Goal: Transaction & Acquisition: Purchase product/service

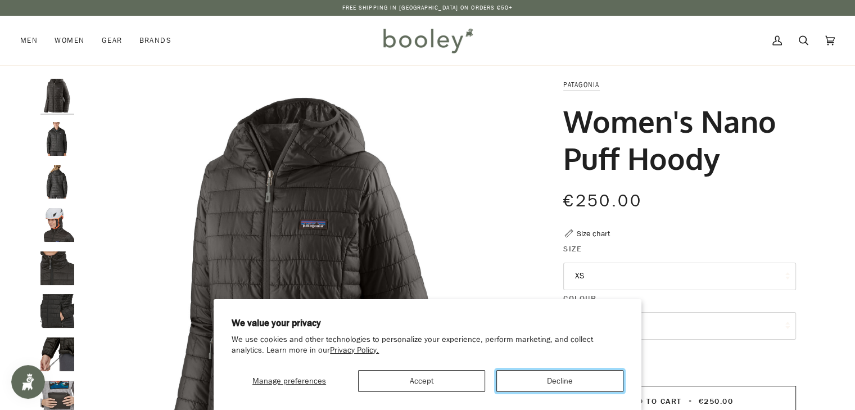
click at [547, 378] on button "Decline" at bounding box center [559, 381] width 127 height 22
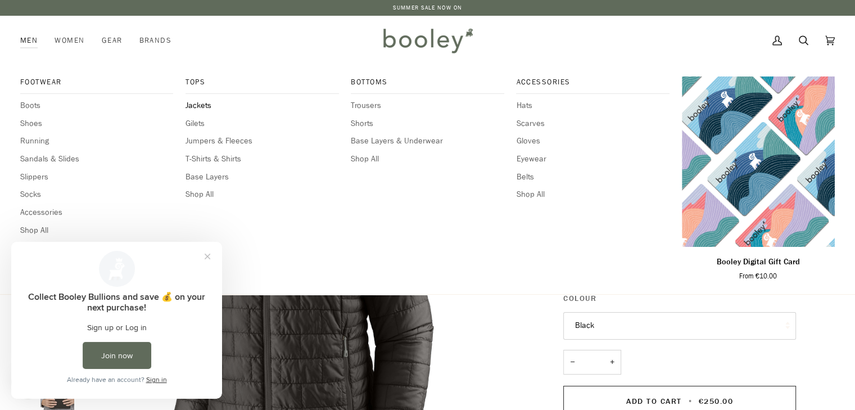
click at [208, 105] on span "Jackets" at bounding box center [261, 105] width 153 height 12
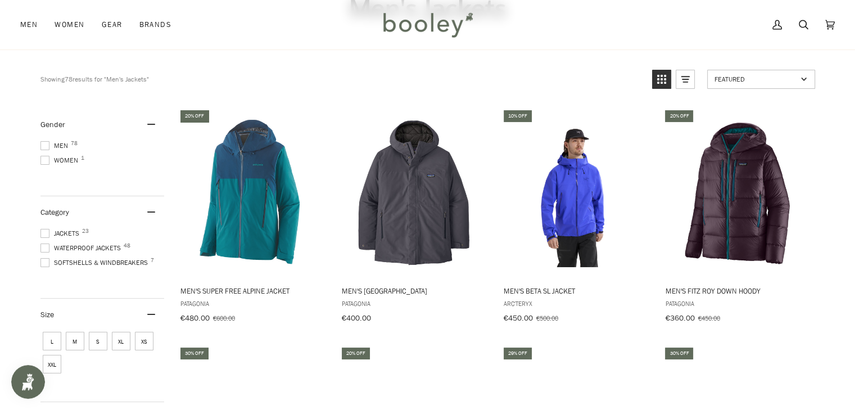
scroll to position [169, 0]
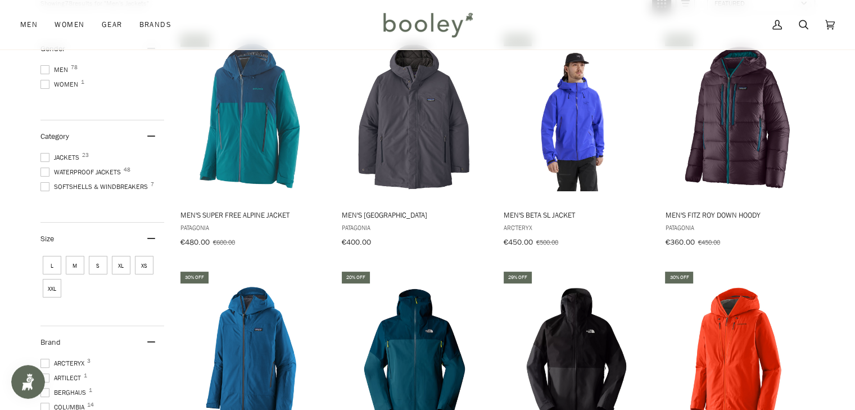
click at [97, 269] on span "S" at bounding box center [98, 265] width 19 height 19
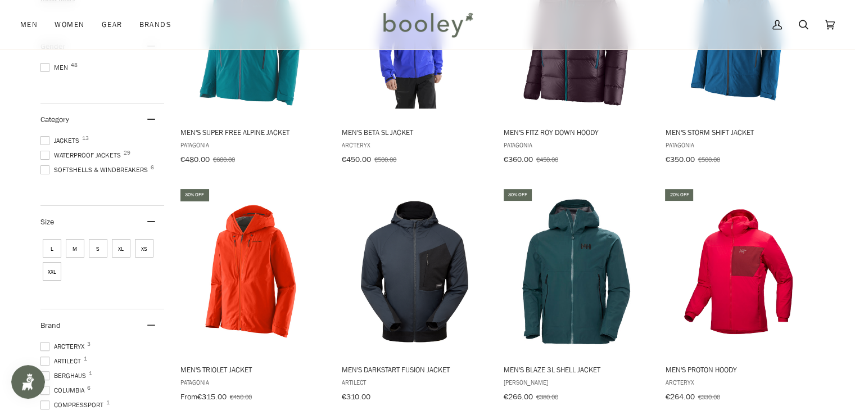
scroll to position [281, 0]
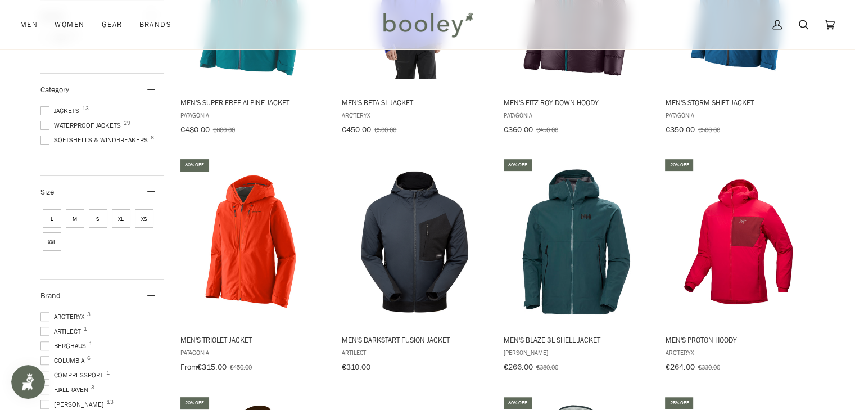
click at [40, 108] on span at bounding box center [44, 110] width 9 height 9
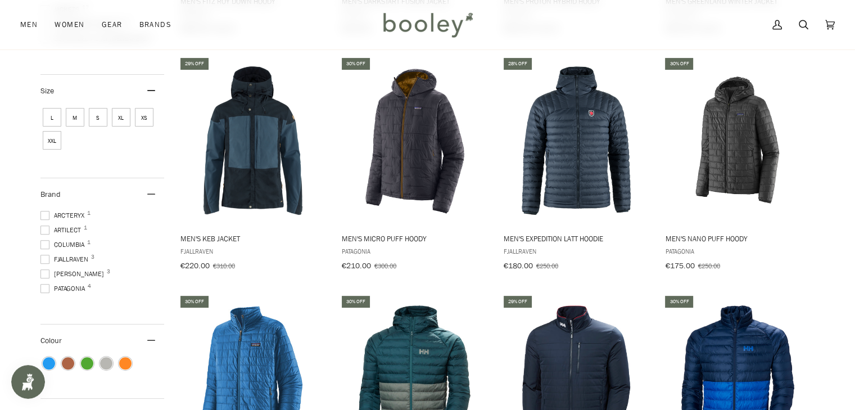
scroll to position [337, 0]
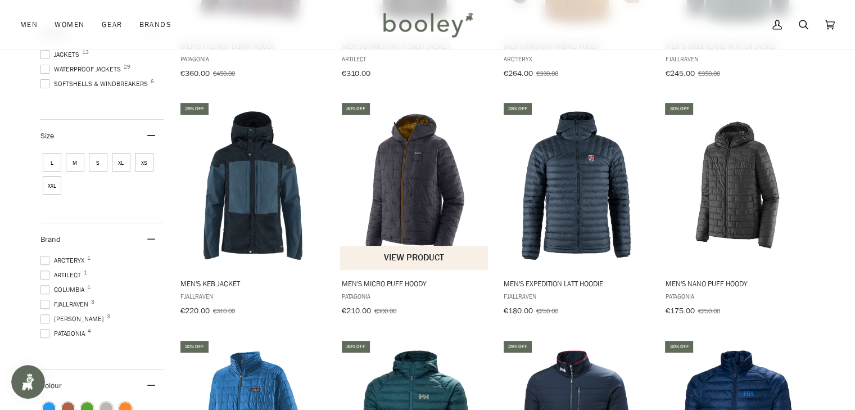
click at [414, 193] on img "Men's Micro Puff Hoody" at bounding box center [414, 185] width 149 height 149
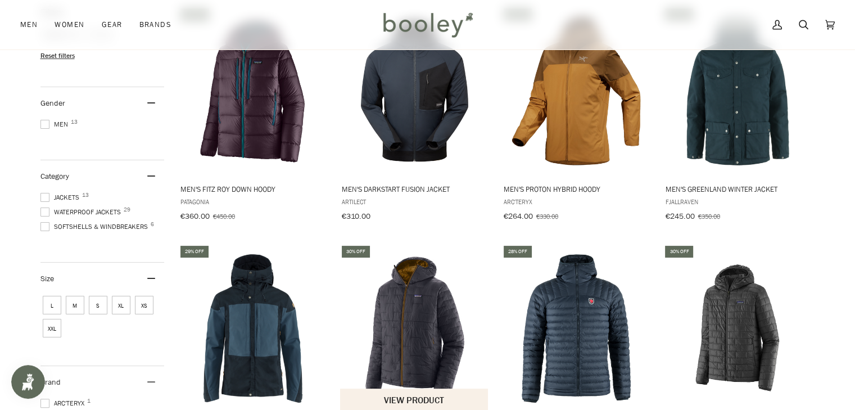
scroll to position [162, 0]
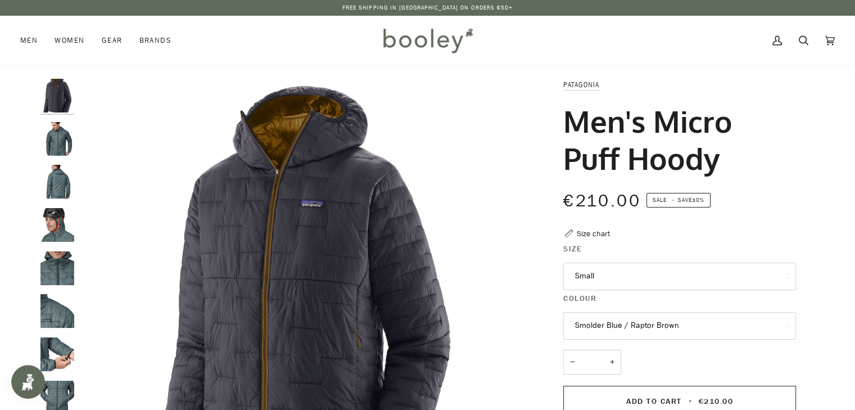
click at [56, 187] on img "Patagonia Men's Micro Puff Hoody - Booley Galway" at bounding box center [57, 182] width 34 height 34
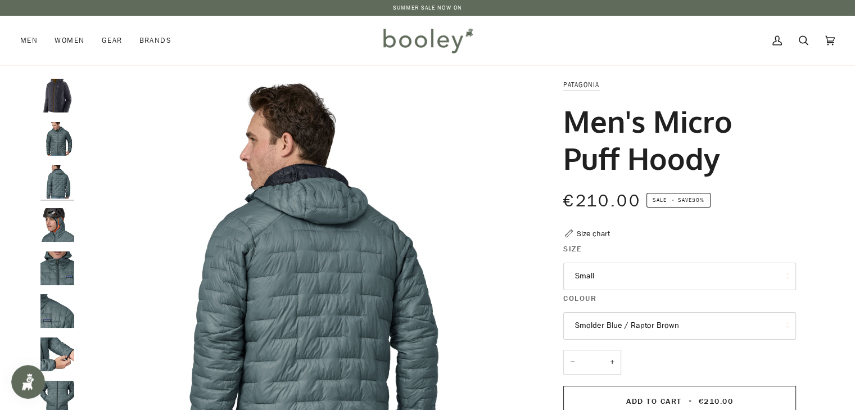
click at [56, 234] on img "Patagonia Men's Micro Puff Hoody - Booley Galway" at bounding box center [57, 225] width 34 height 34
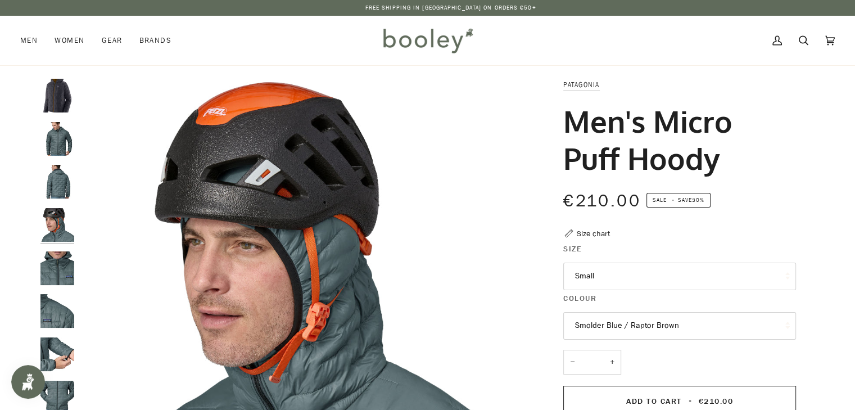
click at [57, 256] on img "Patagonia Men's Micro Puff Hoody - Booley Galway" at bounding box center [57, 268] width 34 height 34
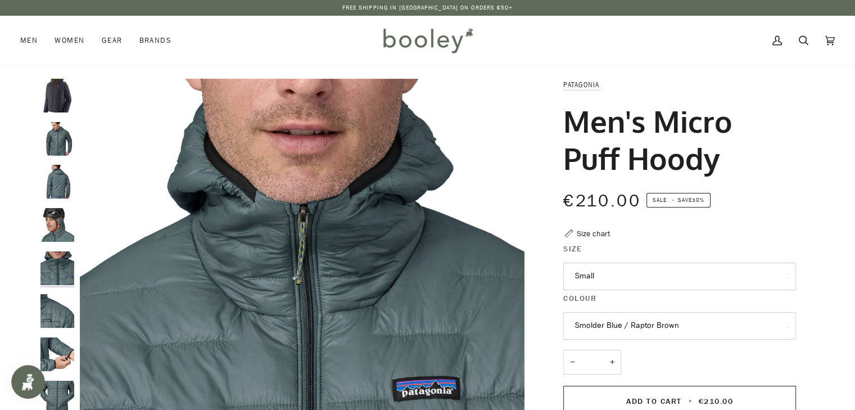
click at [58, 304] on img "Patagonia Men's Micro Puff Hoody - Booley Galway" at bounding box center [57, 311] width 34 height 34
